Goal: Task Accomplishment & Management: Use online tool/utility

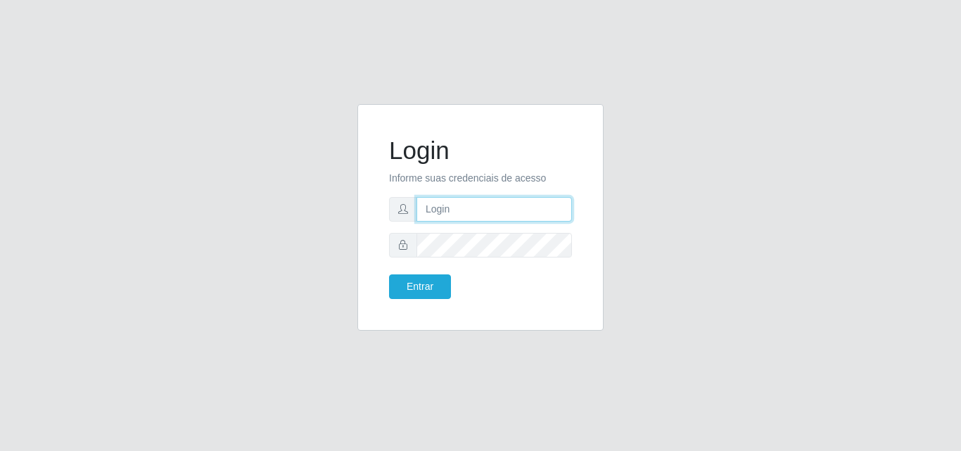
click at [487, 214] on input "text" at bounding box center [493, 209] width 155 height 25
click at [485, 207] on input "text" at bounding box center [493, 209] width 155 height 25
type input "[PERSON_NAME]@saullus"
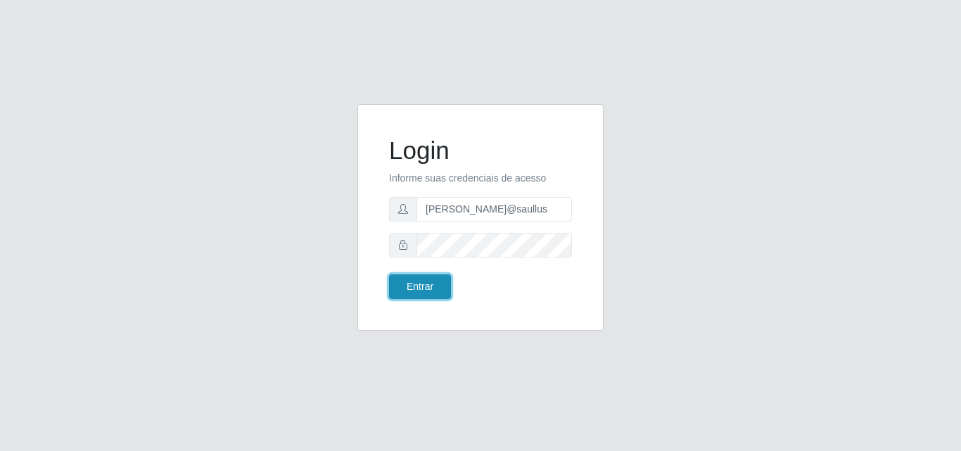
click at [414, 294] on button "Entrar" at bounding box center [420, 286] width 62 height 25
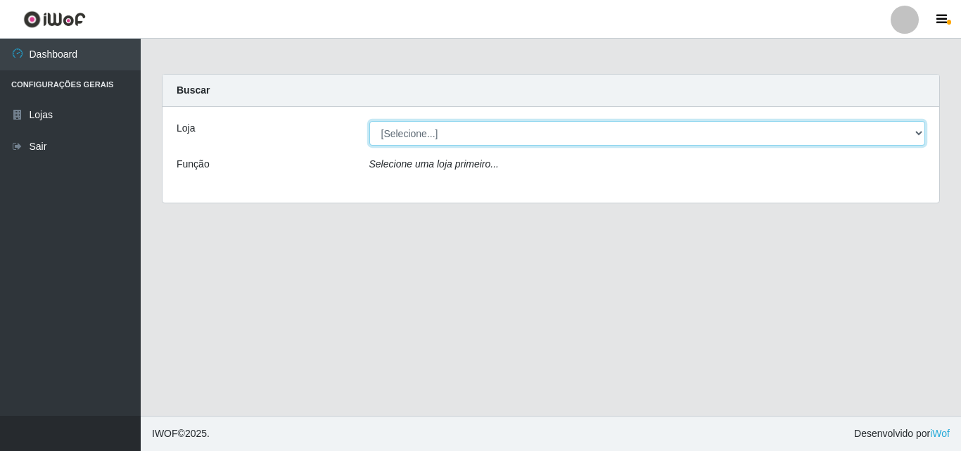
click at [917, 135] on select "[Selecione...] Saullus Supermercados" at bounding box center [647, 133] width 556 height 25
select select "423"
click at [369, 121] on select "[Selecione...] Saullus Supermercados" at bounding box center [647, 133] width 556 height 25
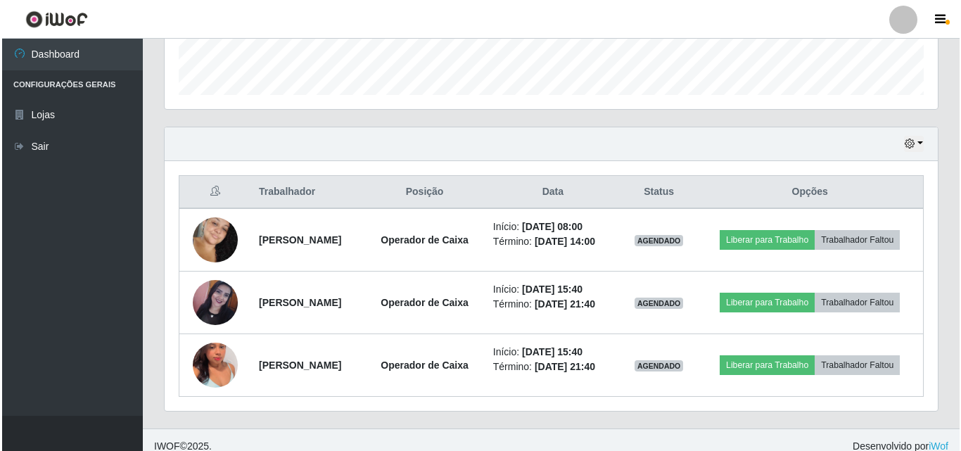
scroll to position [421, 0]
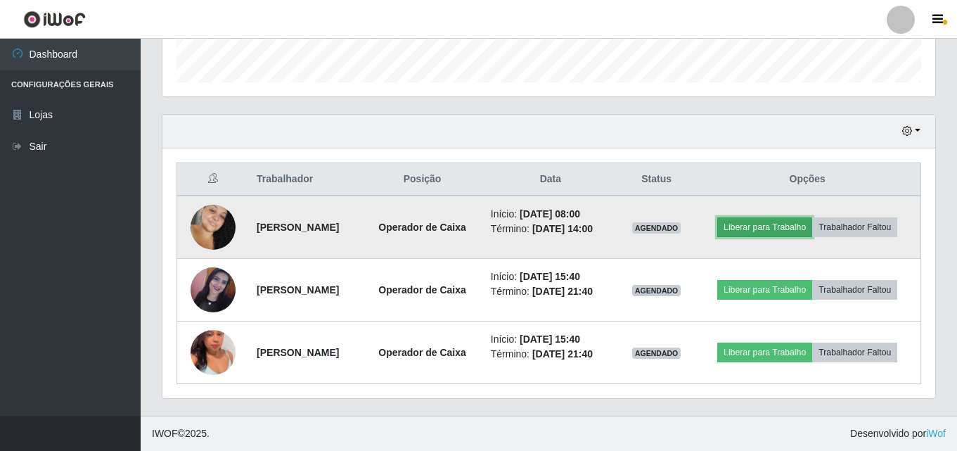
click at [776, 231] on button "Liberar para Trabalho" at bounding box center [764, 227] width 95 height 20
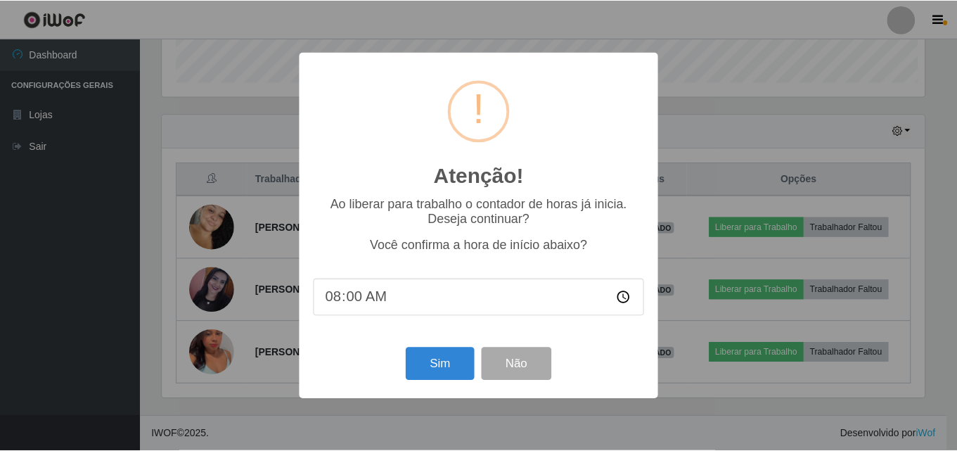
scroll to position [292, 766]
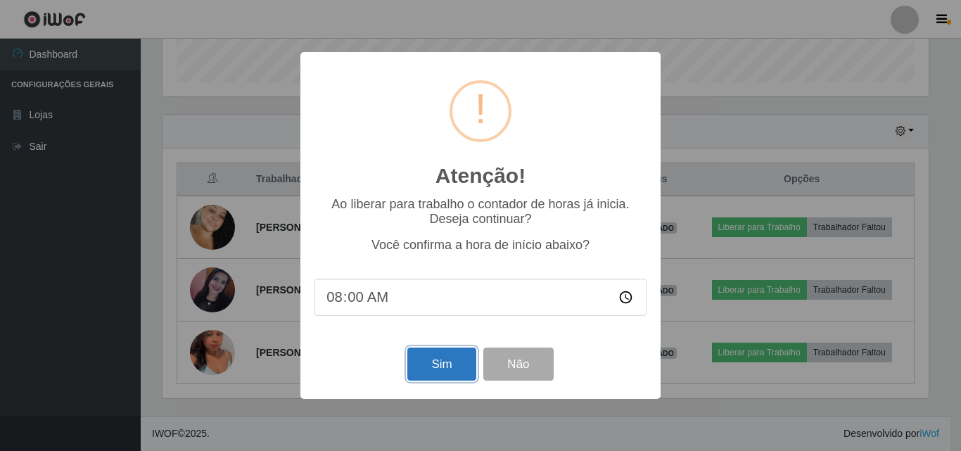
click at [441, 369] on button "Sim" at bounding box center [441, 363] width 68 height 33
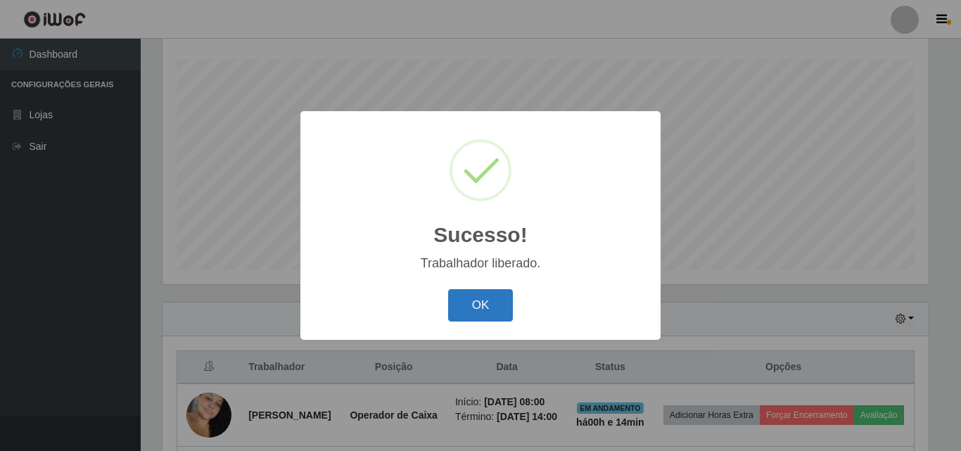
click at [468, 307] on button "OK" at bounding box center [480, 305] width 65 height 33
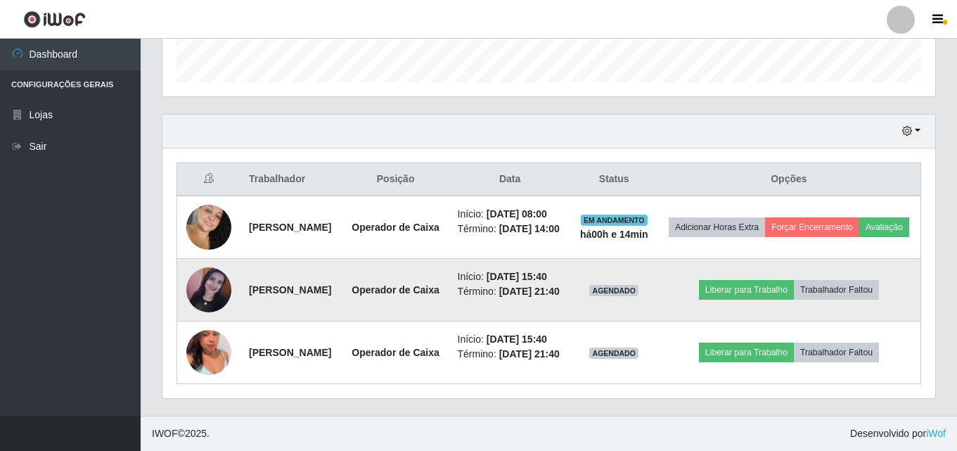
scroll to position [497, 0]
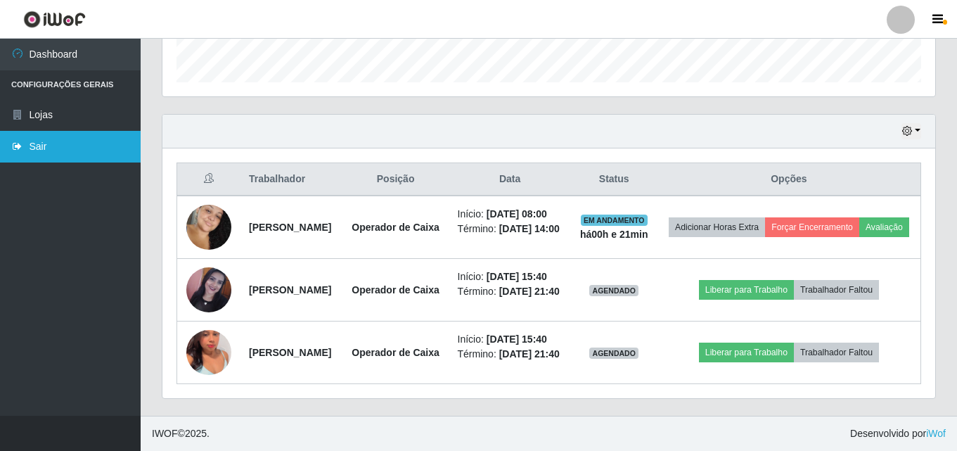
click at [76, 143] on link "Sair" at bounding box center [70, 147] width 141 height 32
